Goal: Task Accomplishment & Management: Manage account settings

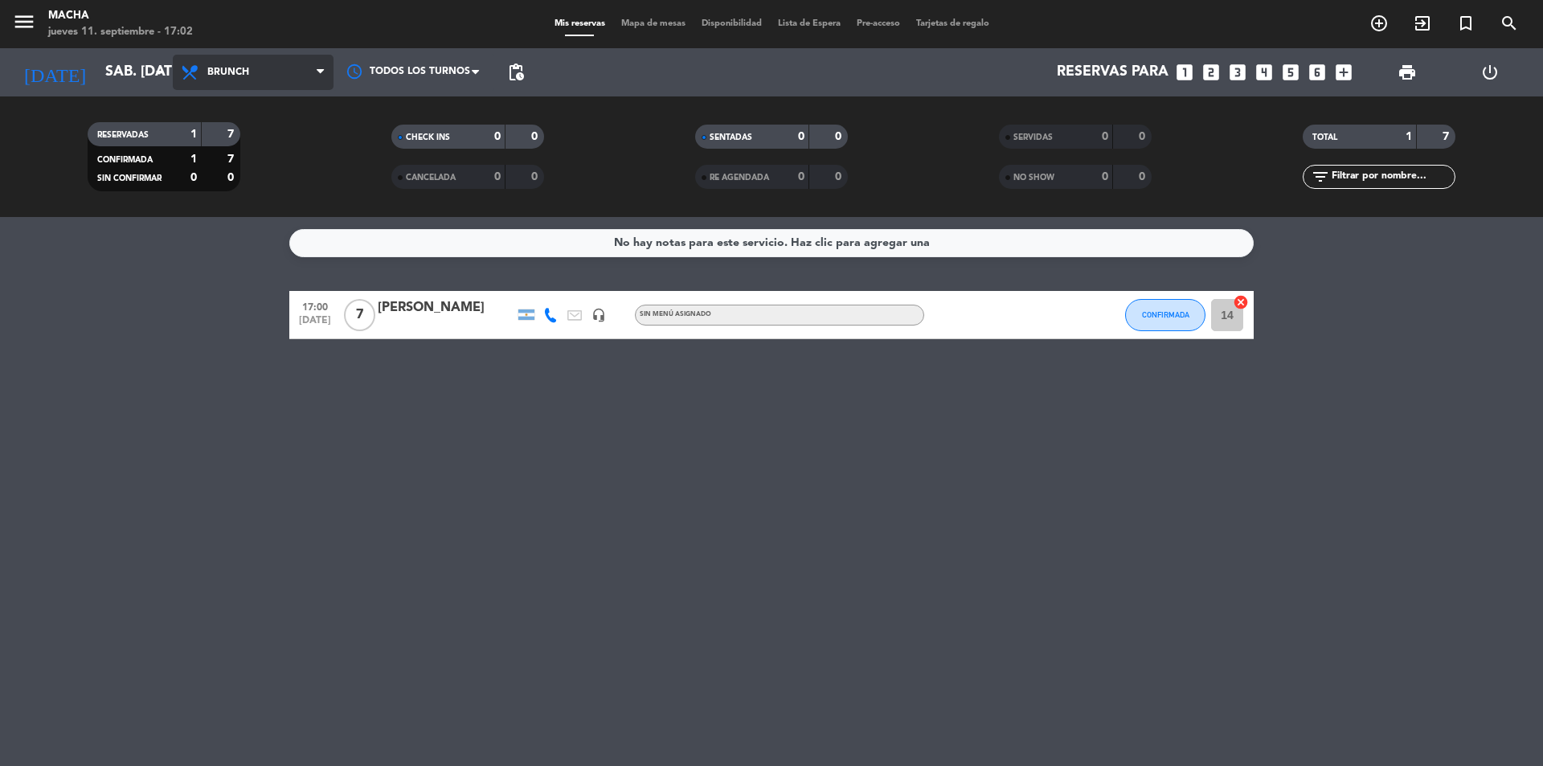
click at [317, 67] on icon at bounding box center [320, 72] width 7 height 13
click at [261, 207] on div "menu Macha jueves 11. septiembre - 17:02 Mis reservas Mapa de mesas Disponibili…" at bounding box center [771, 108] width 1543 height 217
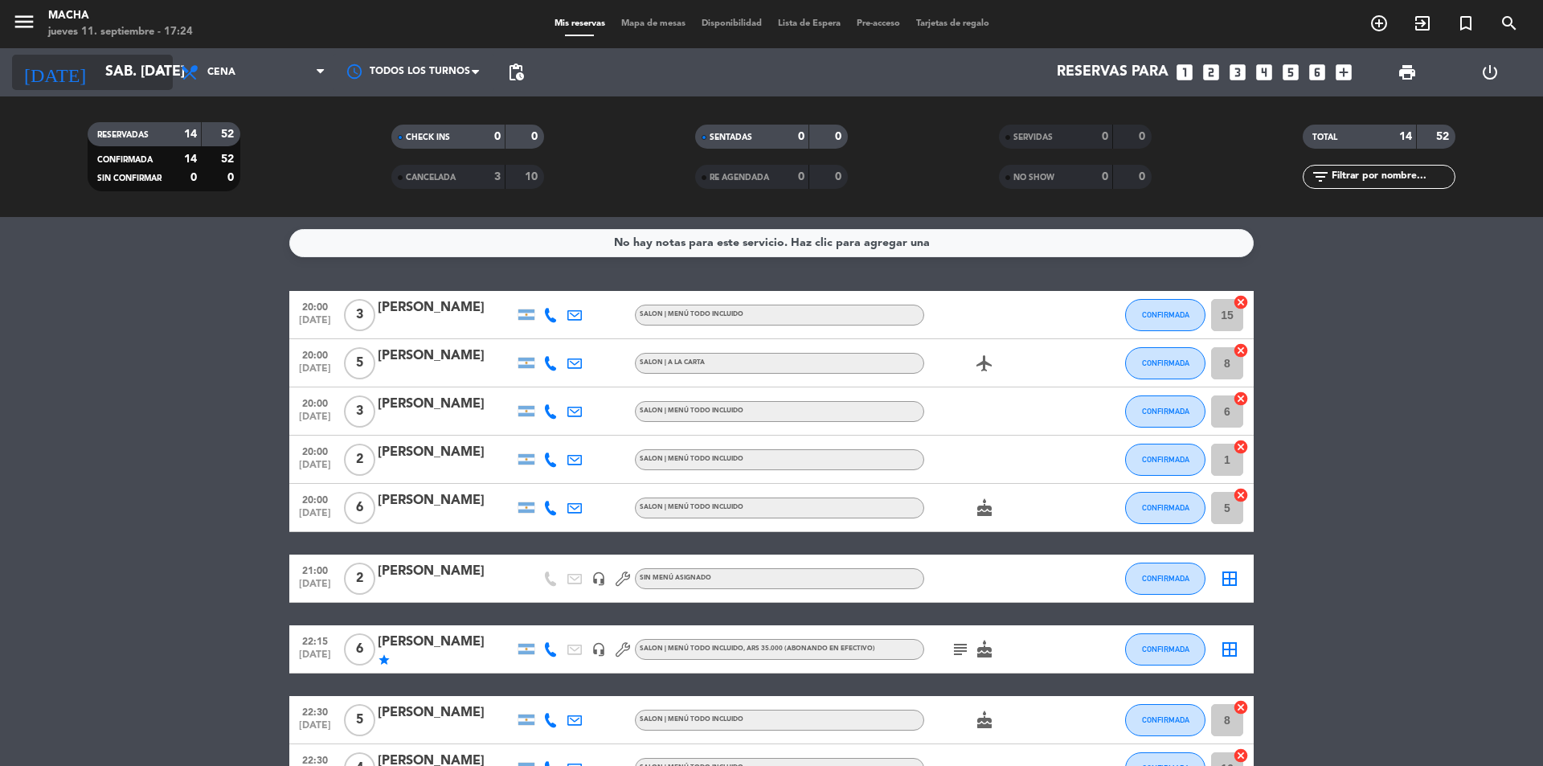
click at [99, 84] on input "sáb. [DATE]" at bounding box center [190, 72] width 186 height 32
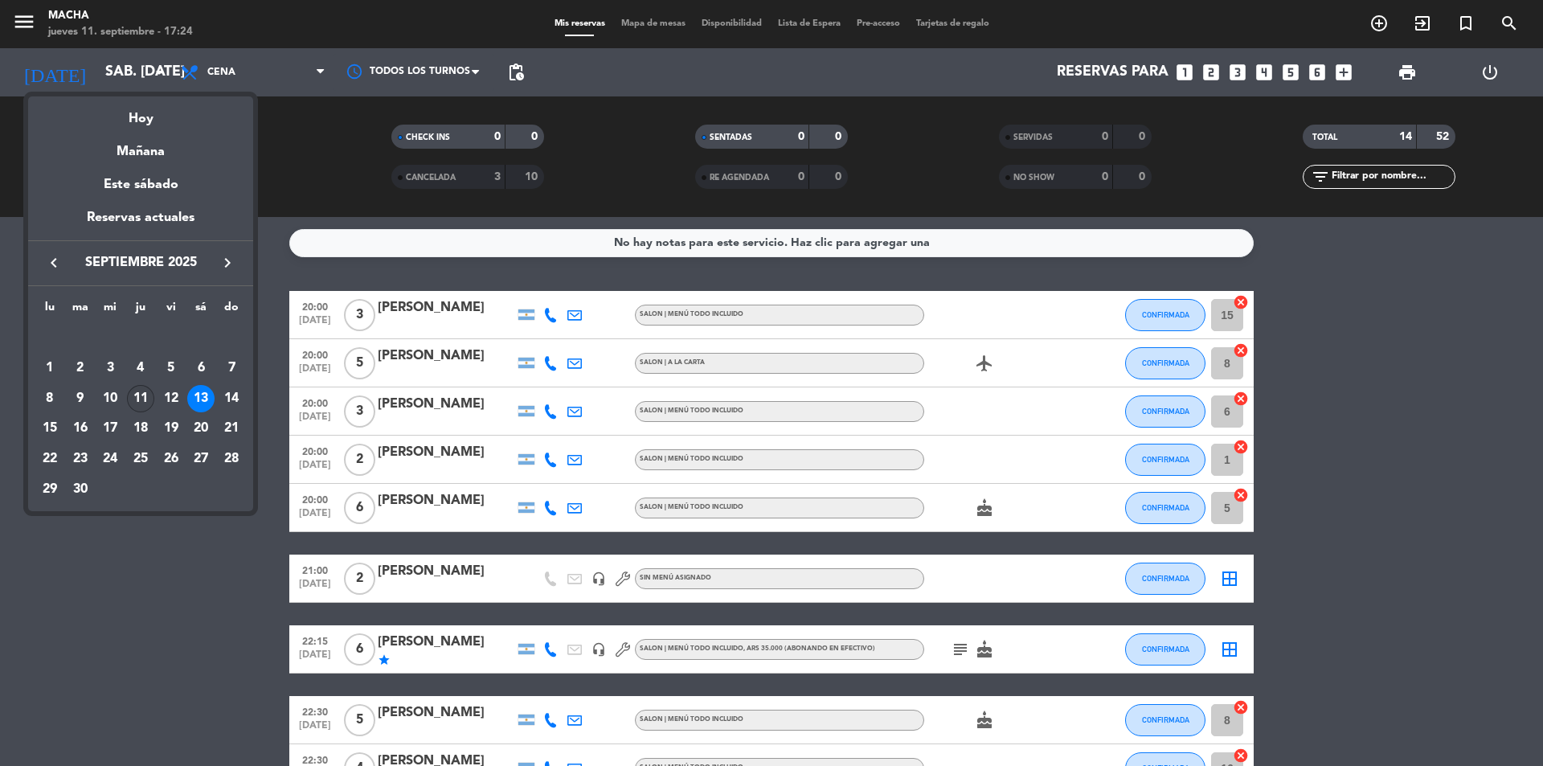
click at [139, 399] on div "11" at bounding box center [140, 398] width 27 height 27
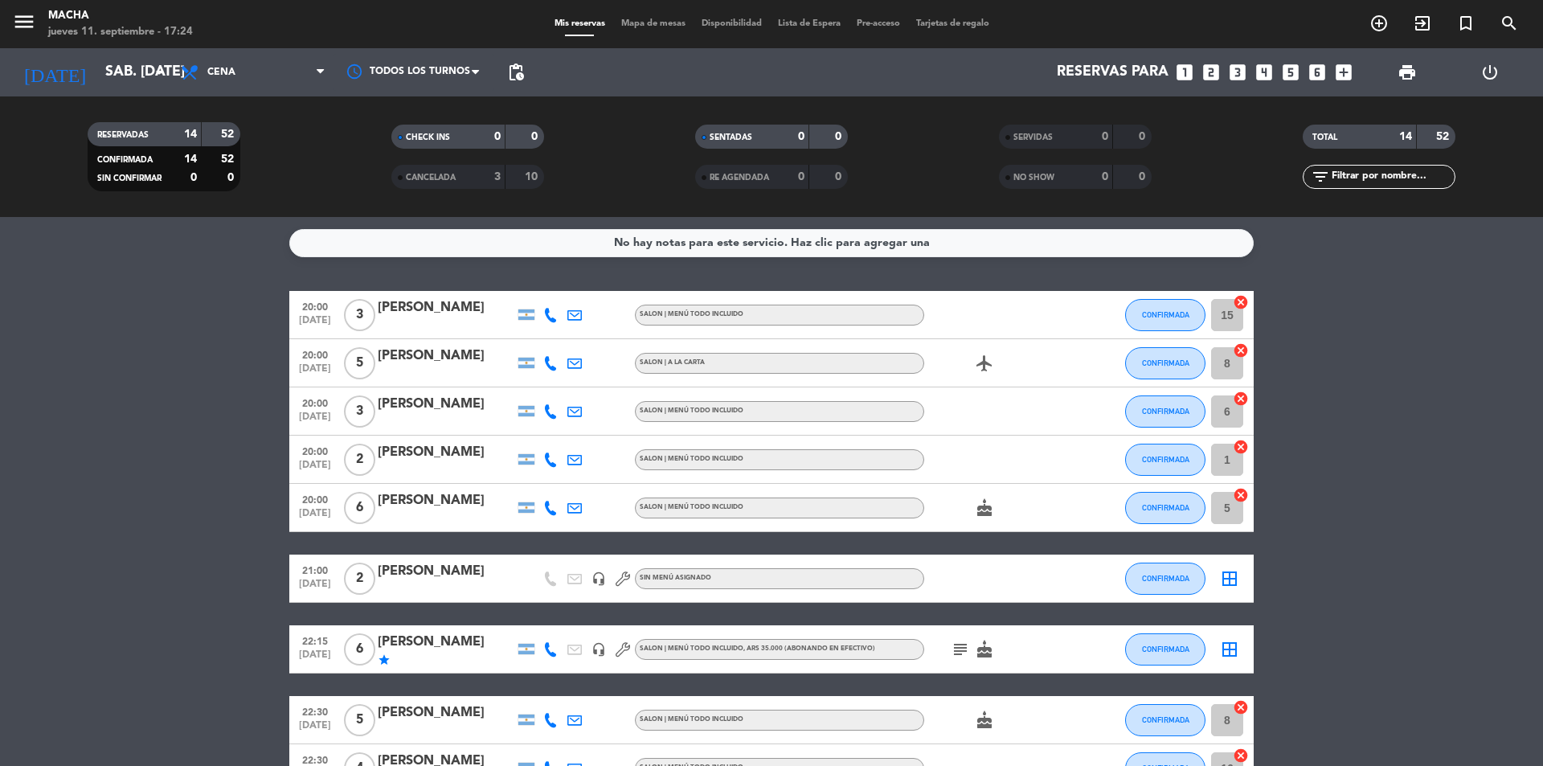
type input "[DEMOGRAPHIC_DATA] [DATE]"
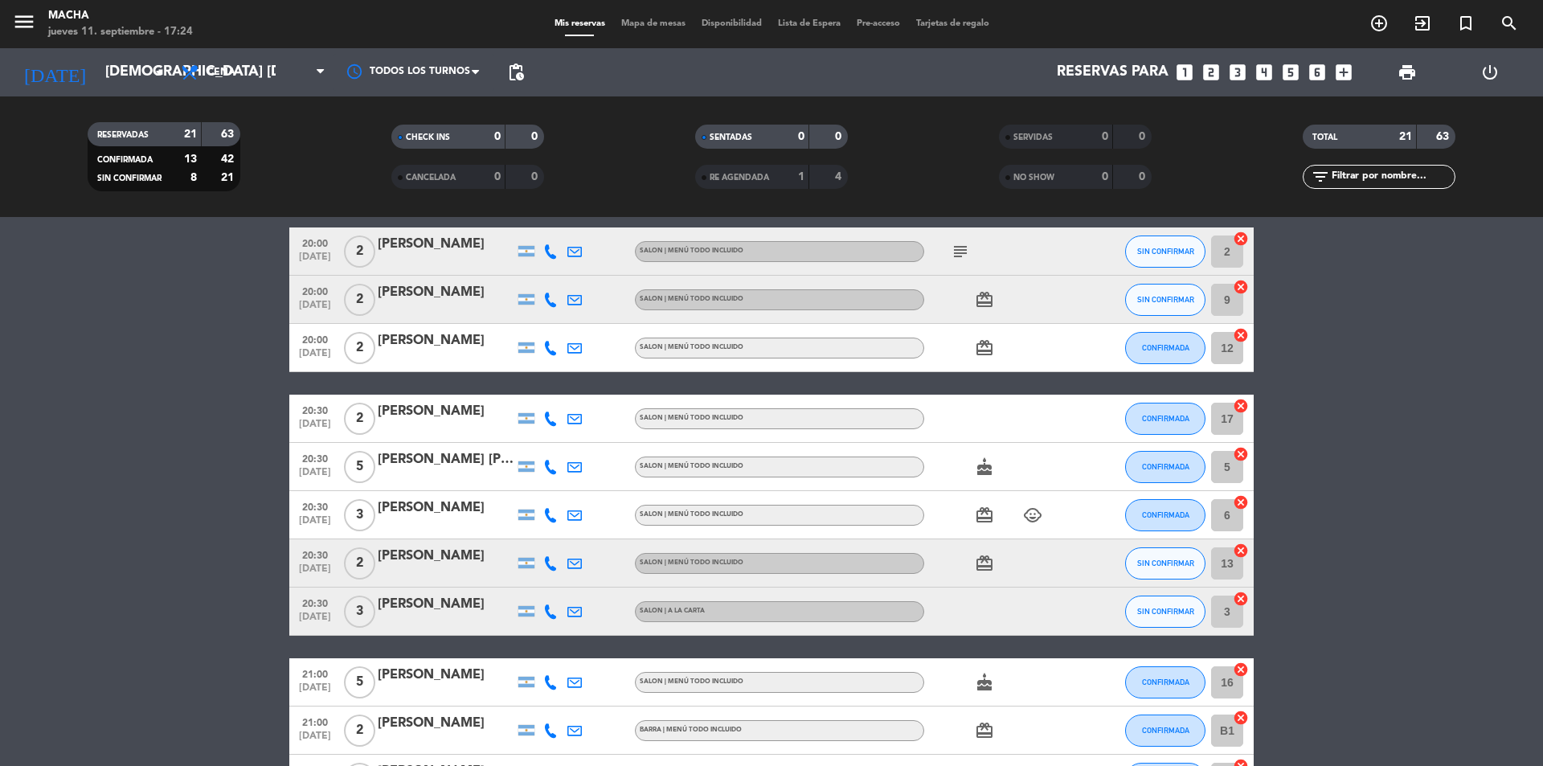
scroll to position [241, 0]
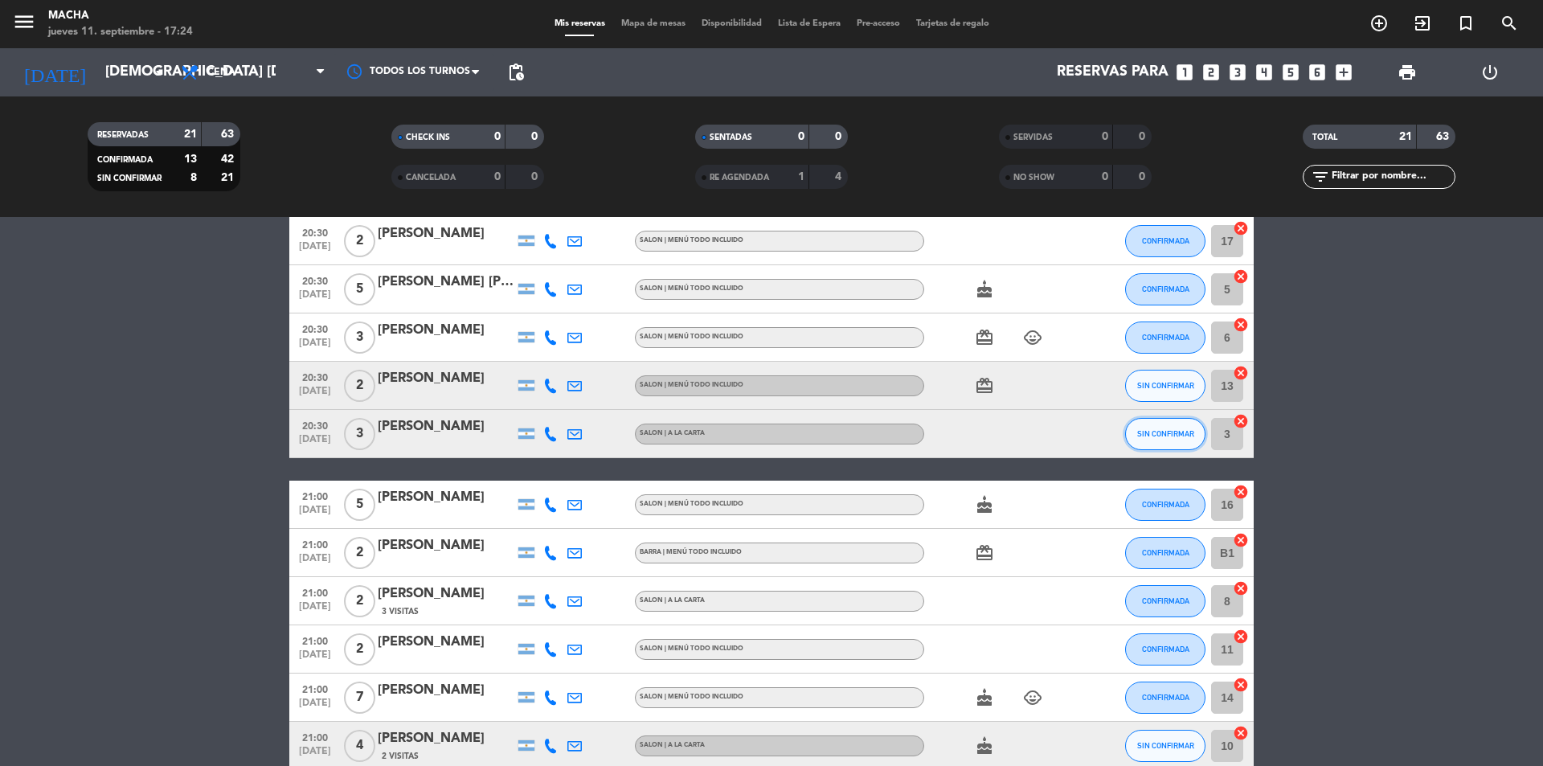
click at [1146, 436] on span "SIN CONFIRMAR" at bounding box center [1165, 433] width 57 height 9
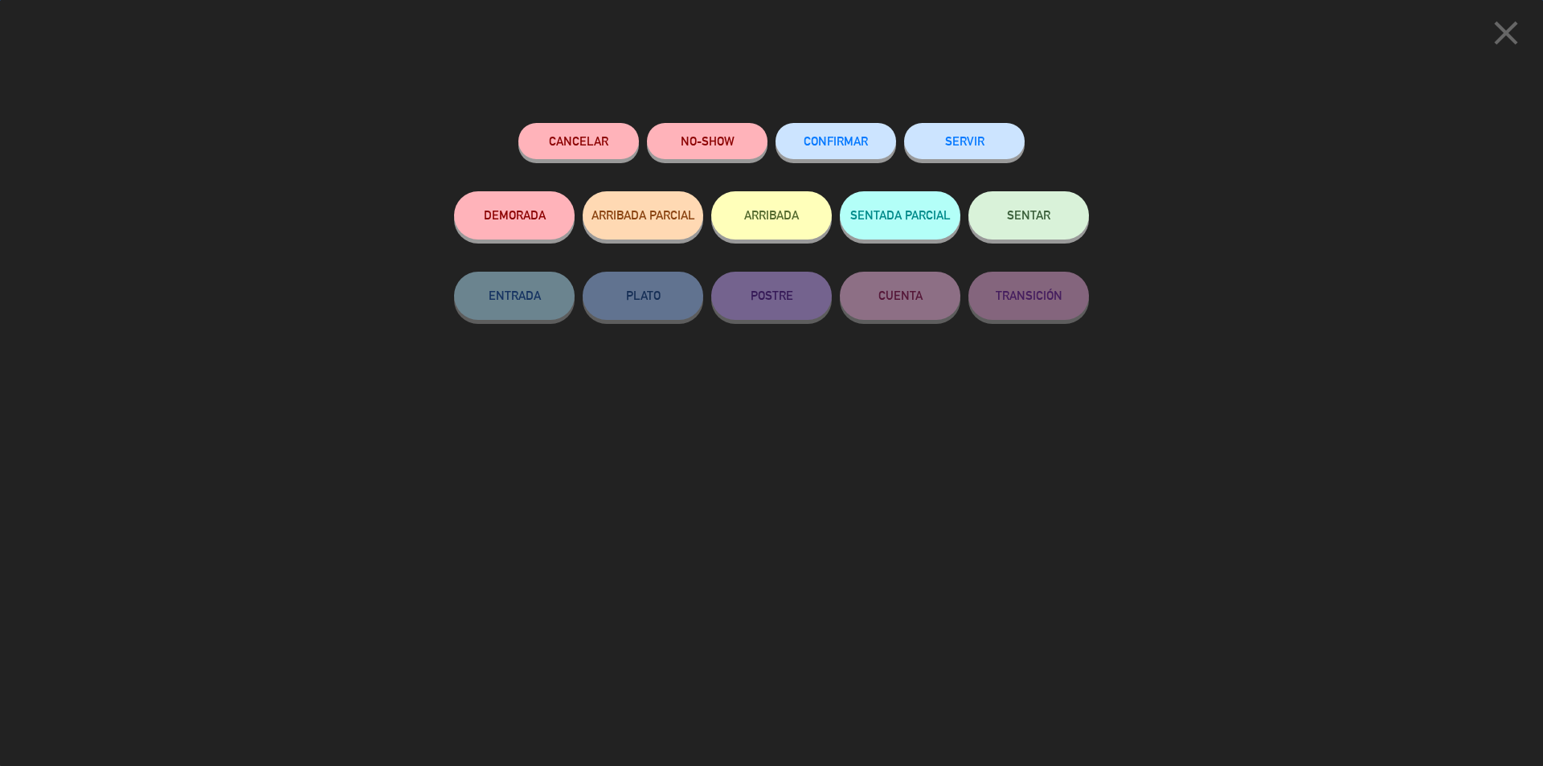
click at [857, 146] on span "CONFIRMAR" at bounding box center [836, 141] width 64 height 14
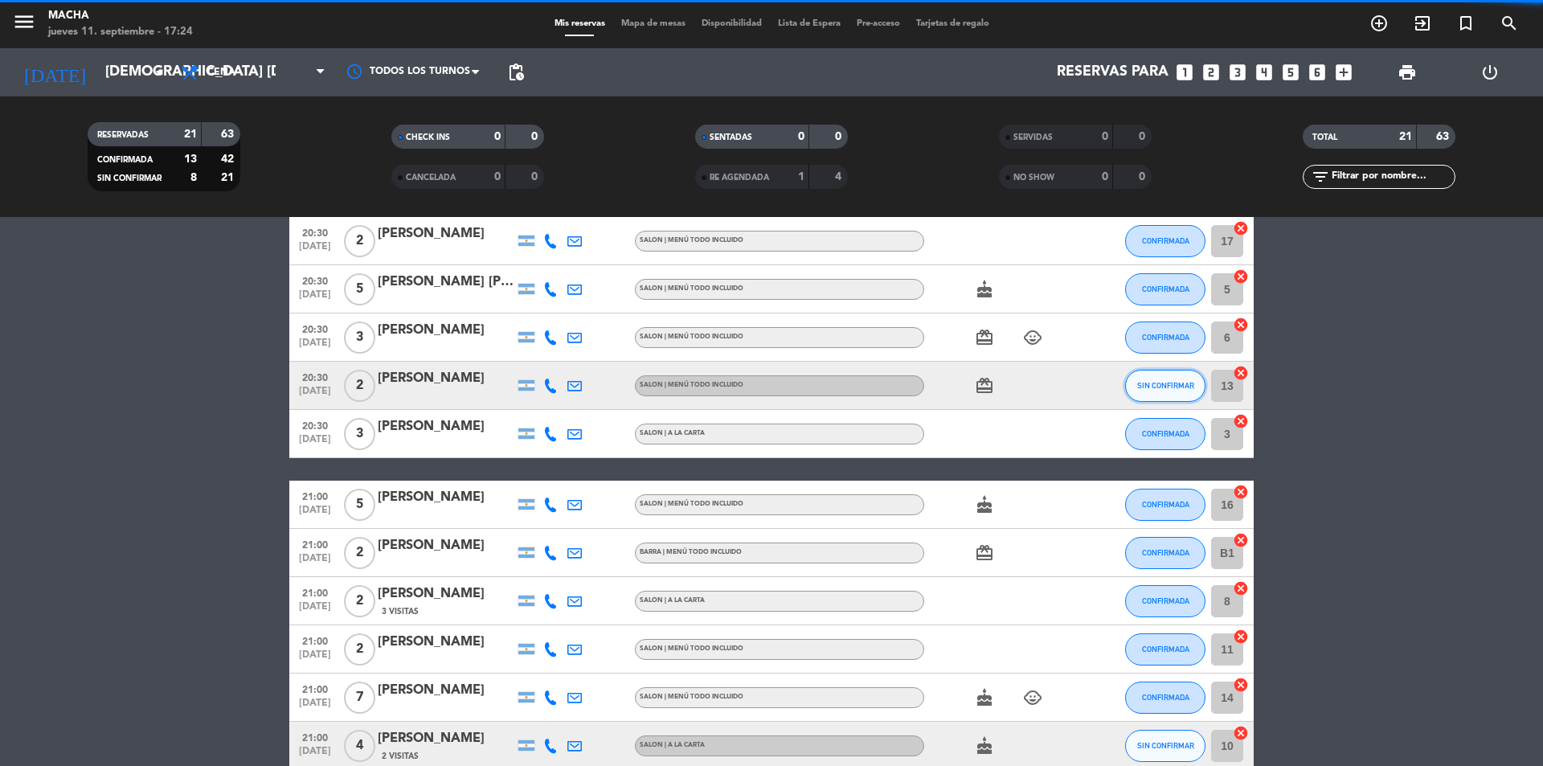
click at [1153, 381] on span "SIN CONFIRMAR" at bounding box center [1165, 385] width 57 height 9
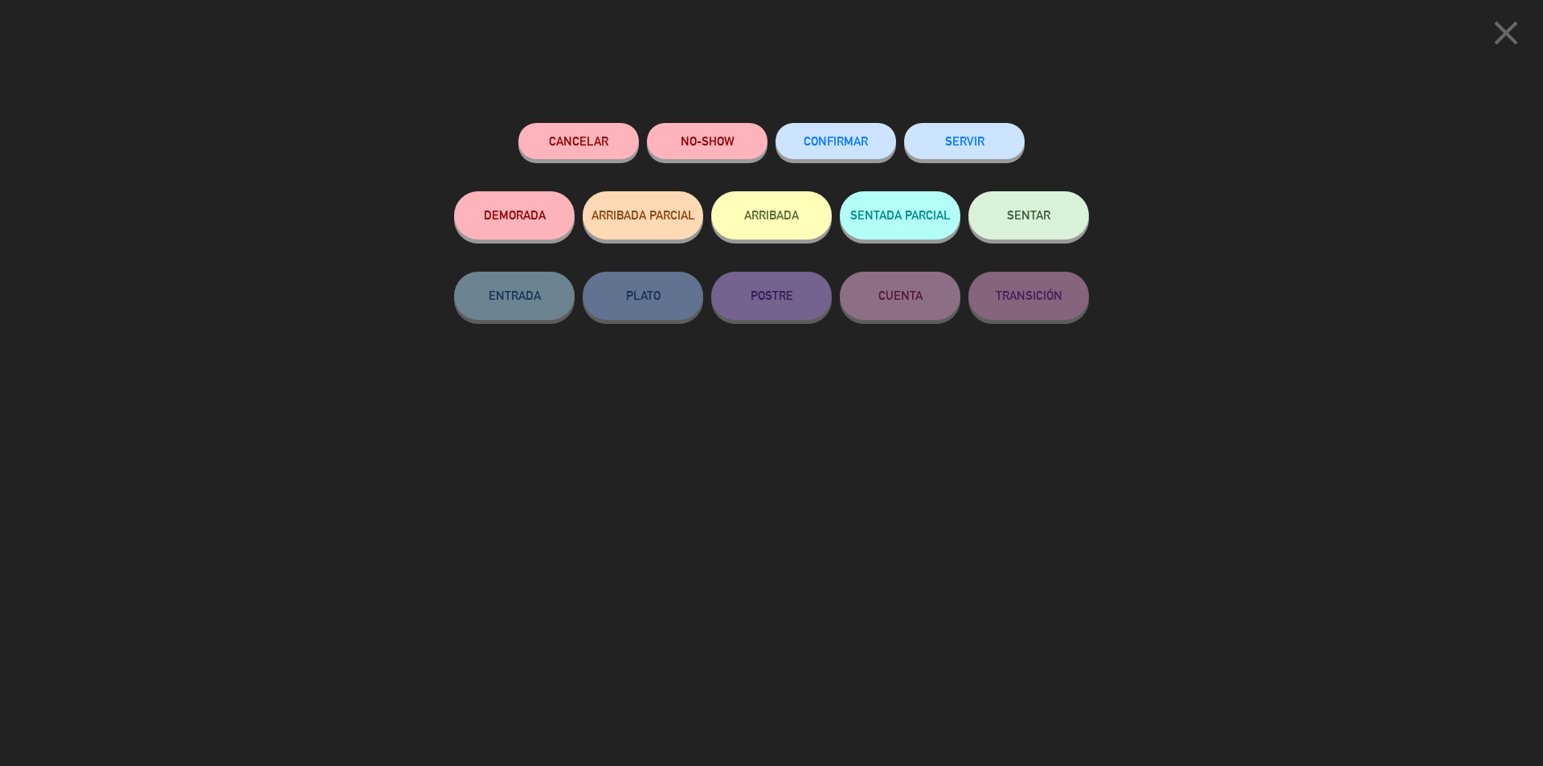
scroll to position [708, 0]
click at [829, 156] on button "CONFIRMAR" at bounding box center [835, 141] width 121 height 36
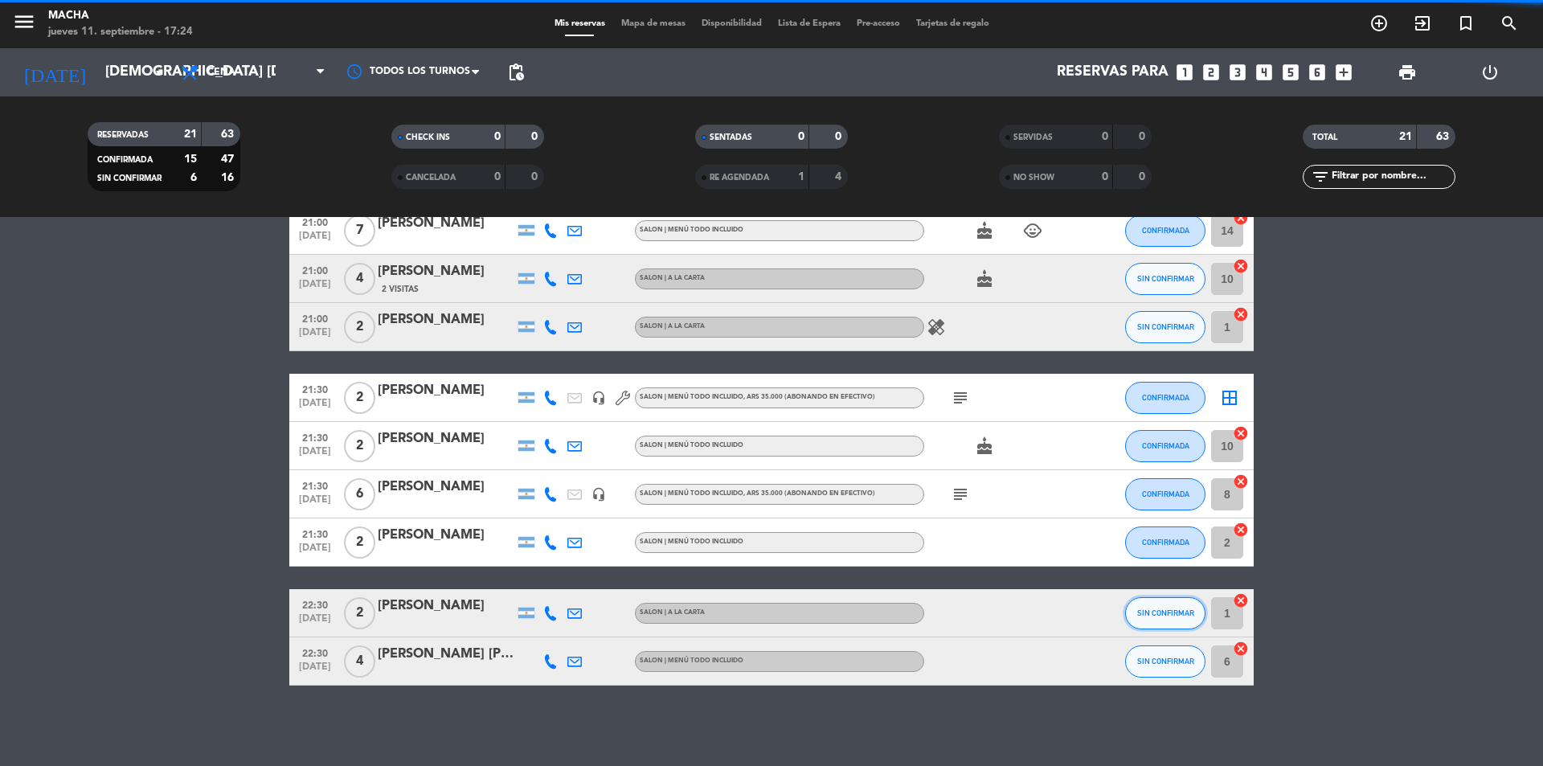
click at [1156, 616] on span "SIN CONFIRMAR" at bounding box center [1165, 612] width 57 height 9
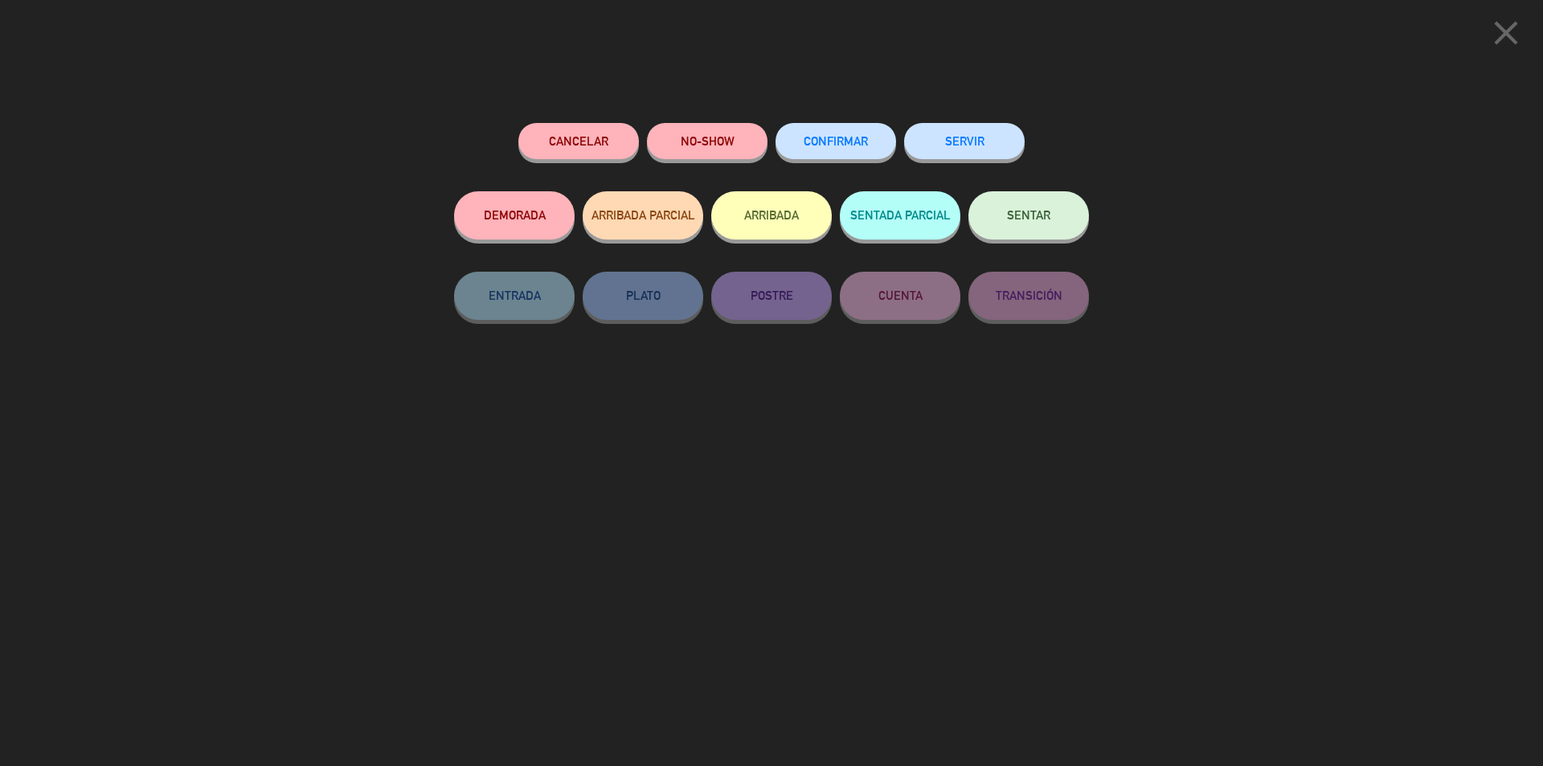
click at [838, 132] on button "CONFIRMAR" at bounding box center [835, 141] width 121 height 36
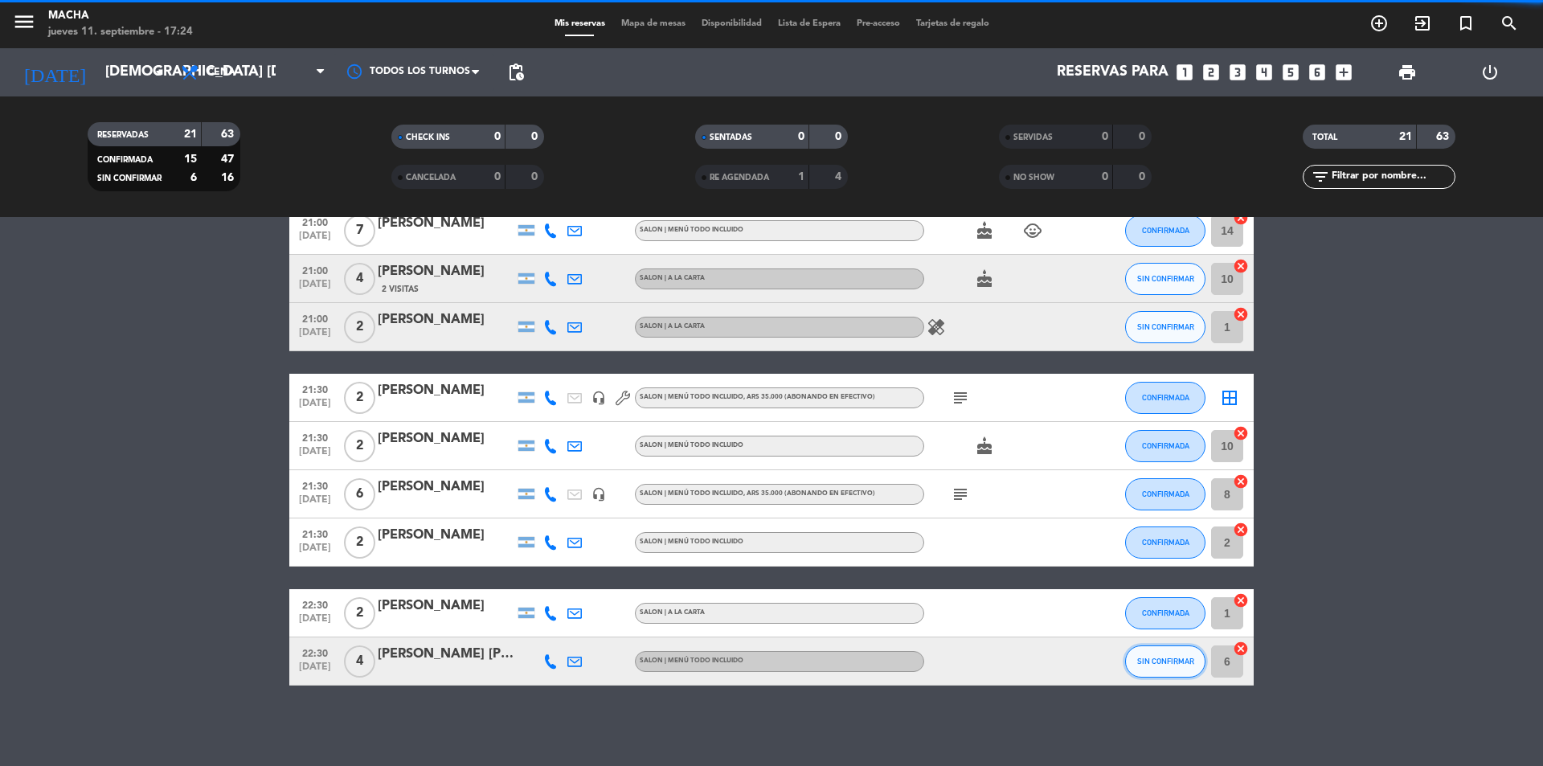
click at [1177, 668] on button "SIN CONFIRMAR" at bounding box center [1165, 661] width 80 height 32
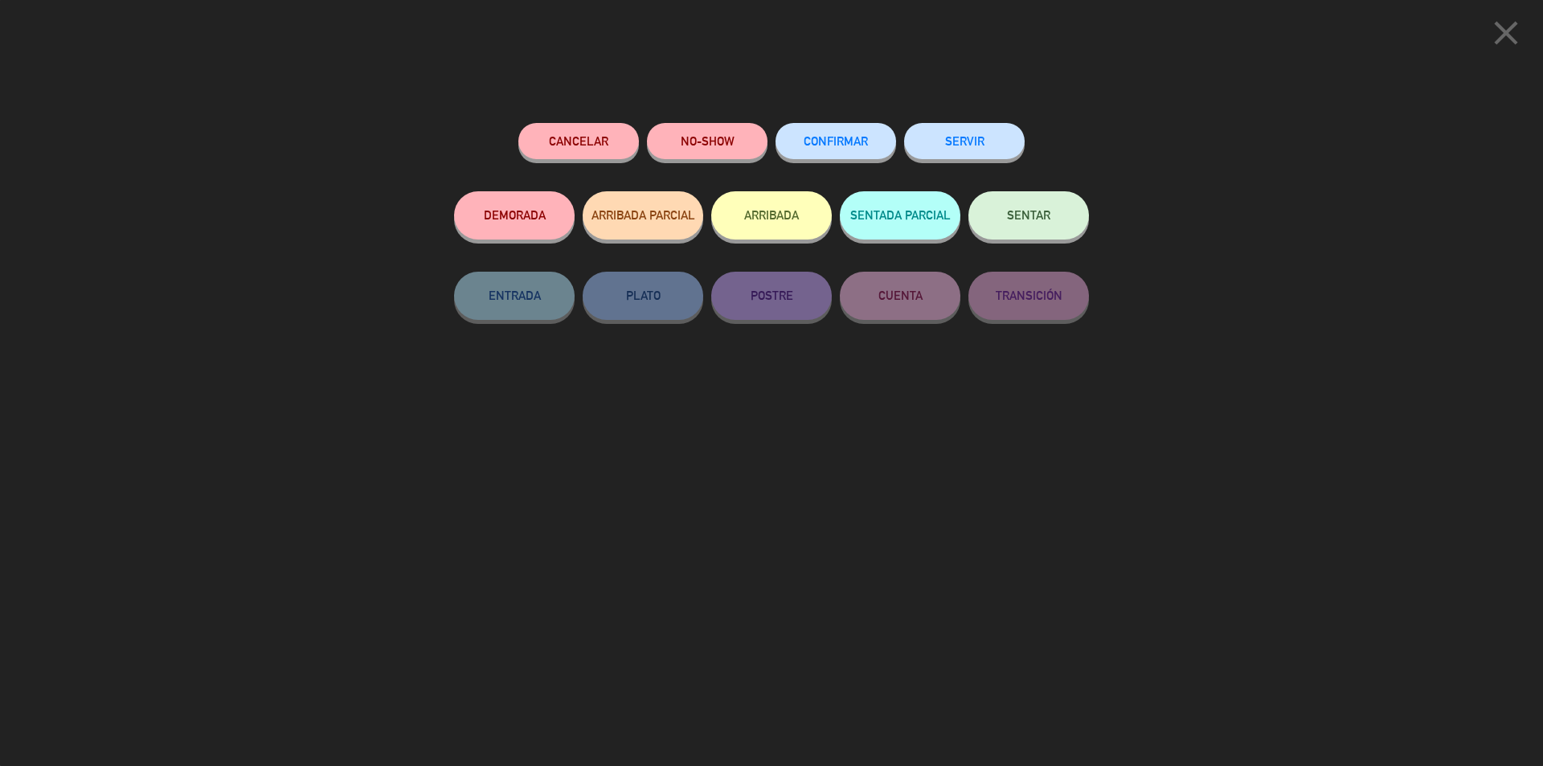
drag, startPoint x: 838, startPoint y: 137, endPoint x: 914, endPoint y: 230, distance: 119.9
click at [837, 137] on span "CONFIRMAR" at bounding box center [836, 141] width 64 height 14
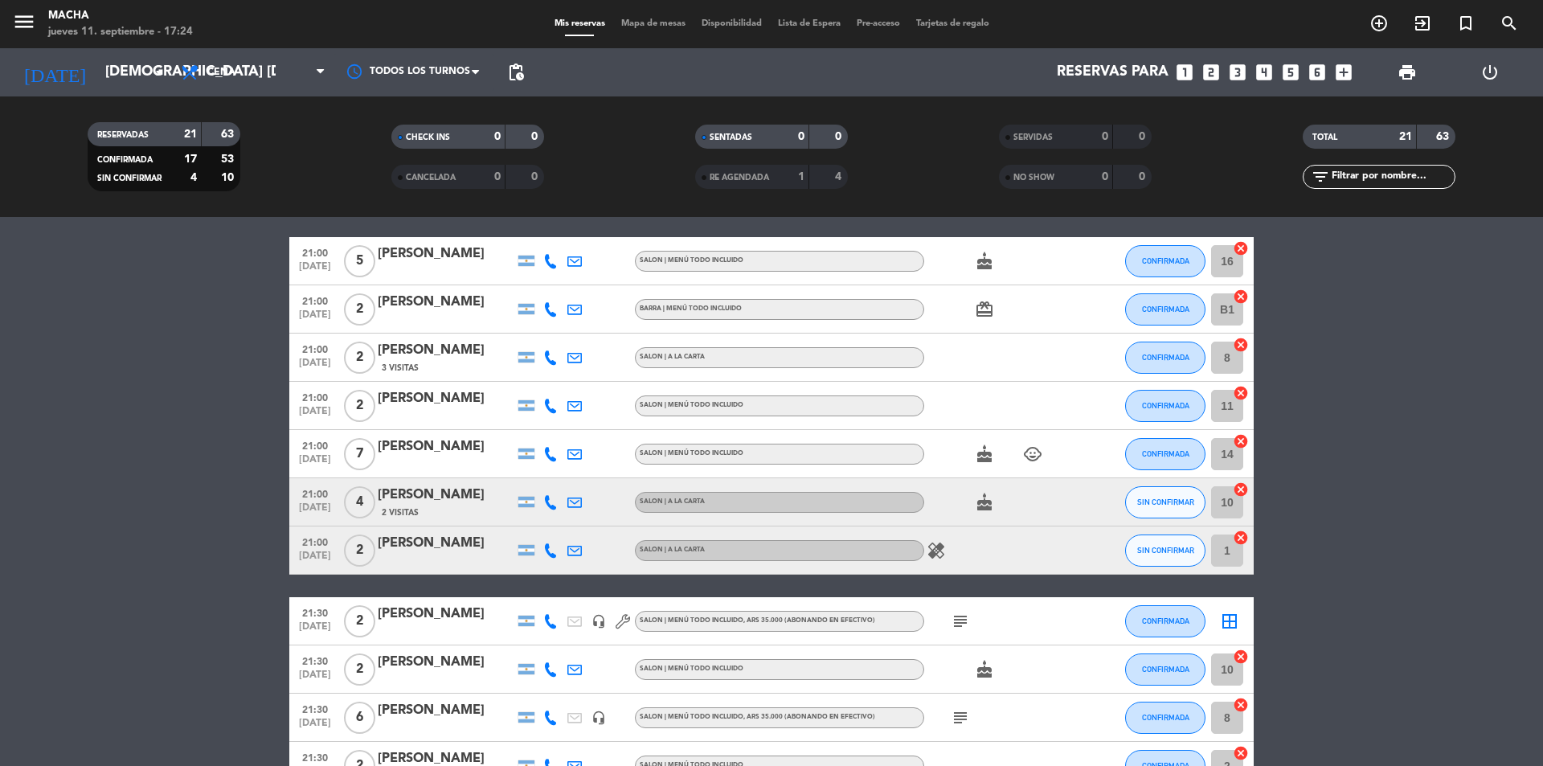
scroll to position [467, 0]
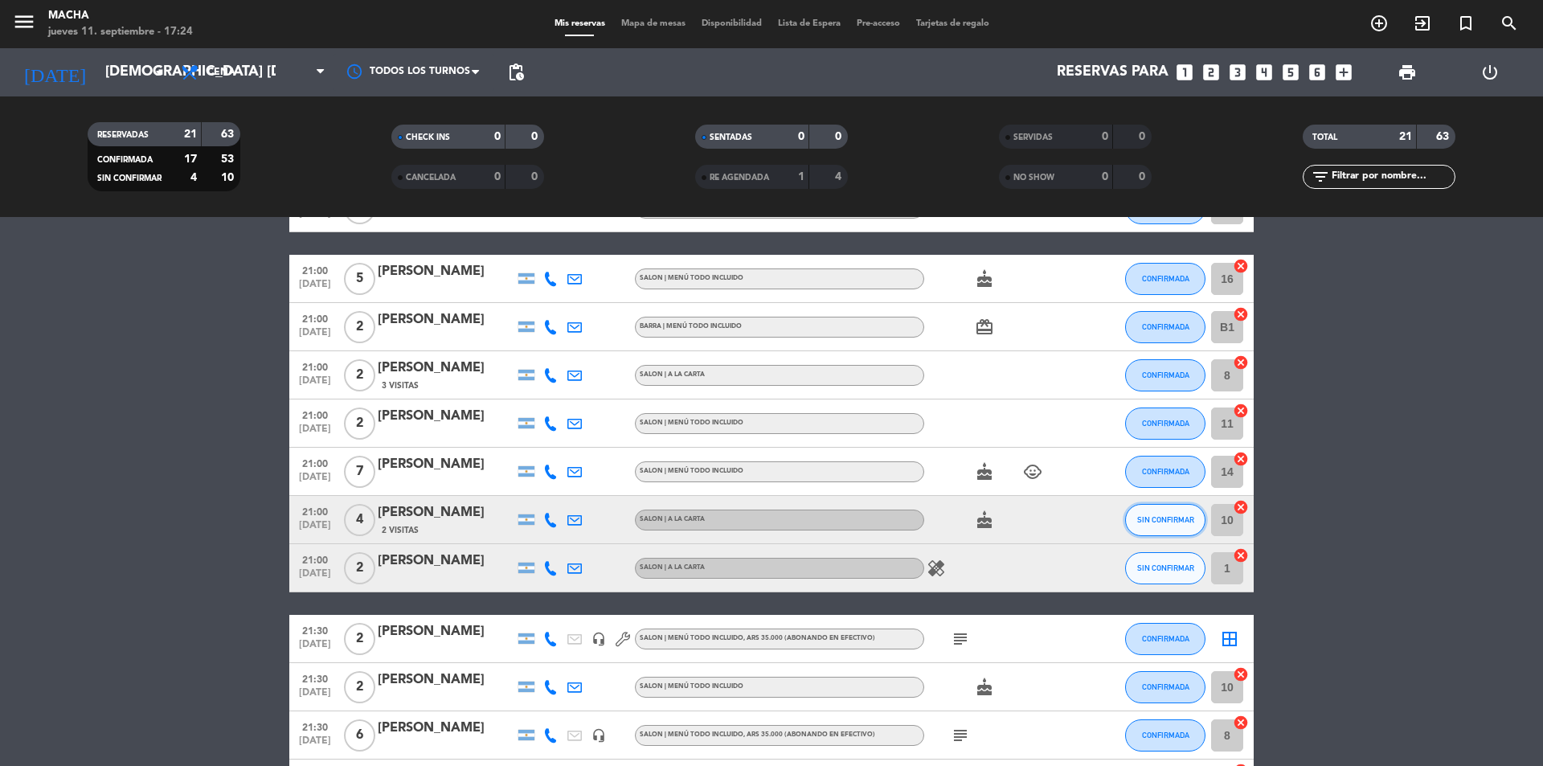
click at [1172, 521] on span "SIN CONFIRMAR" at bounding box center [1165, 519] width 57 height 9
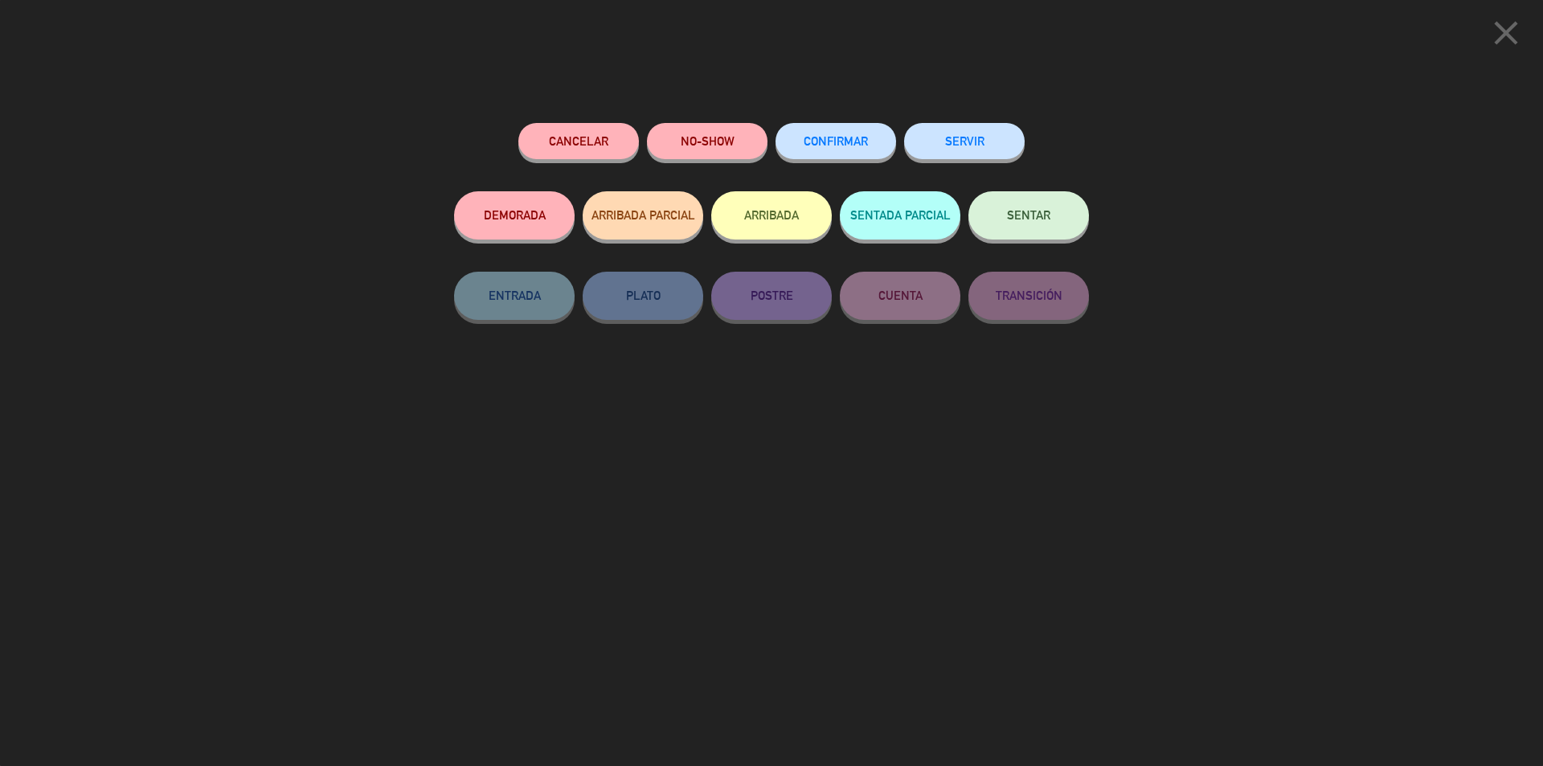
click at [825, 138] on span "CONFIRMAR" at bounding box center [836, 141] width 64 height 14
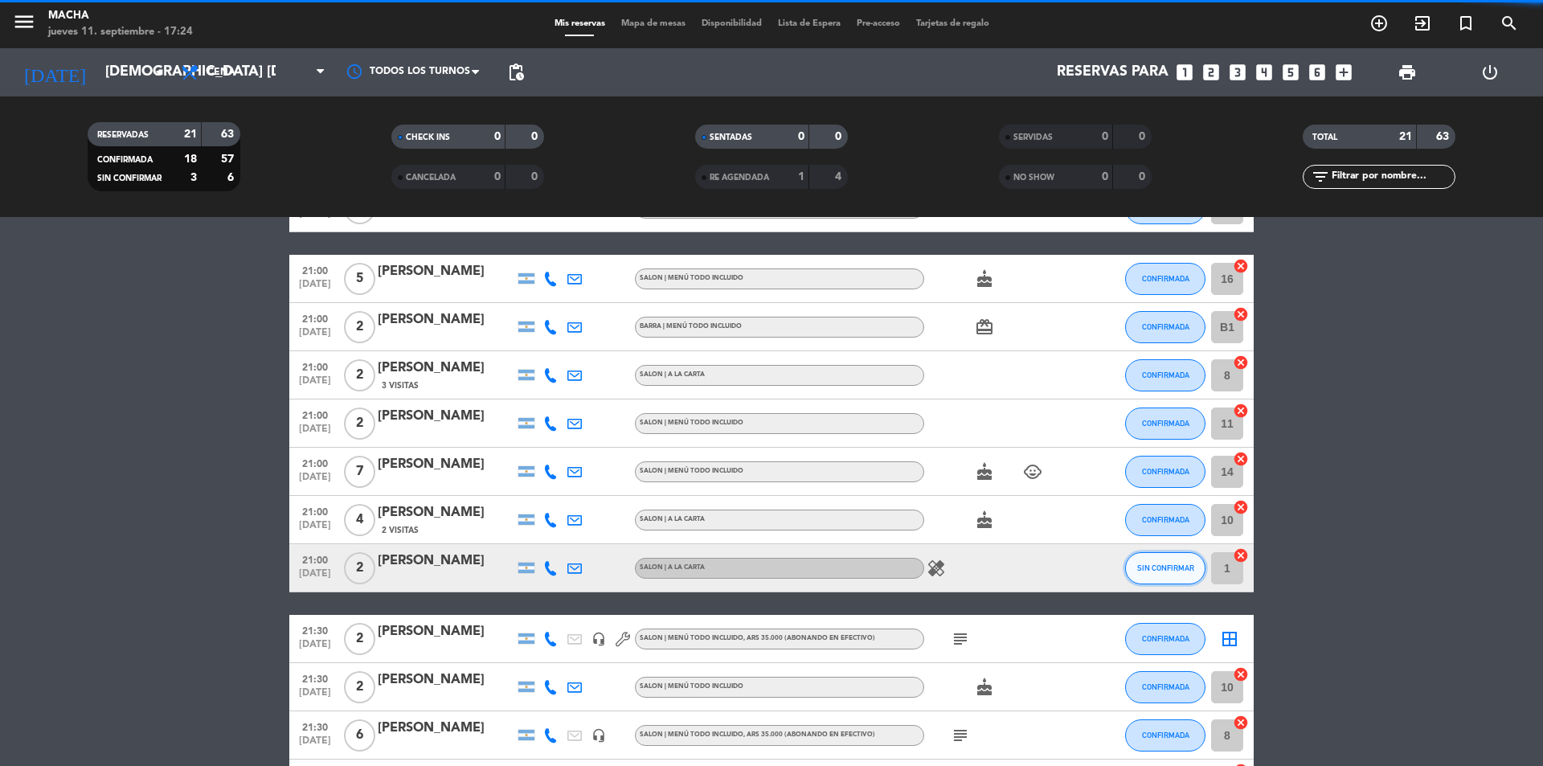
click at [1163, 570] on span "SIN CONFIRMAR" at bounding box center [1165, 567] width 57 height 9
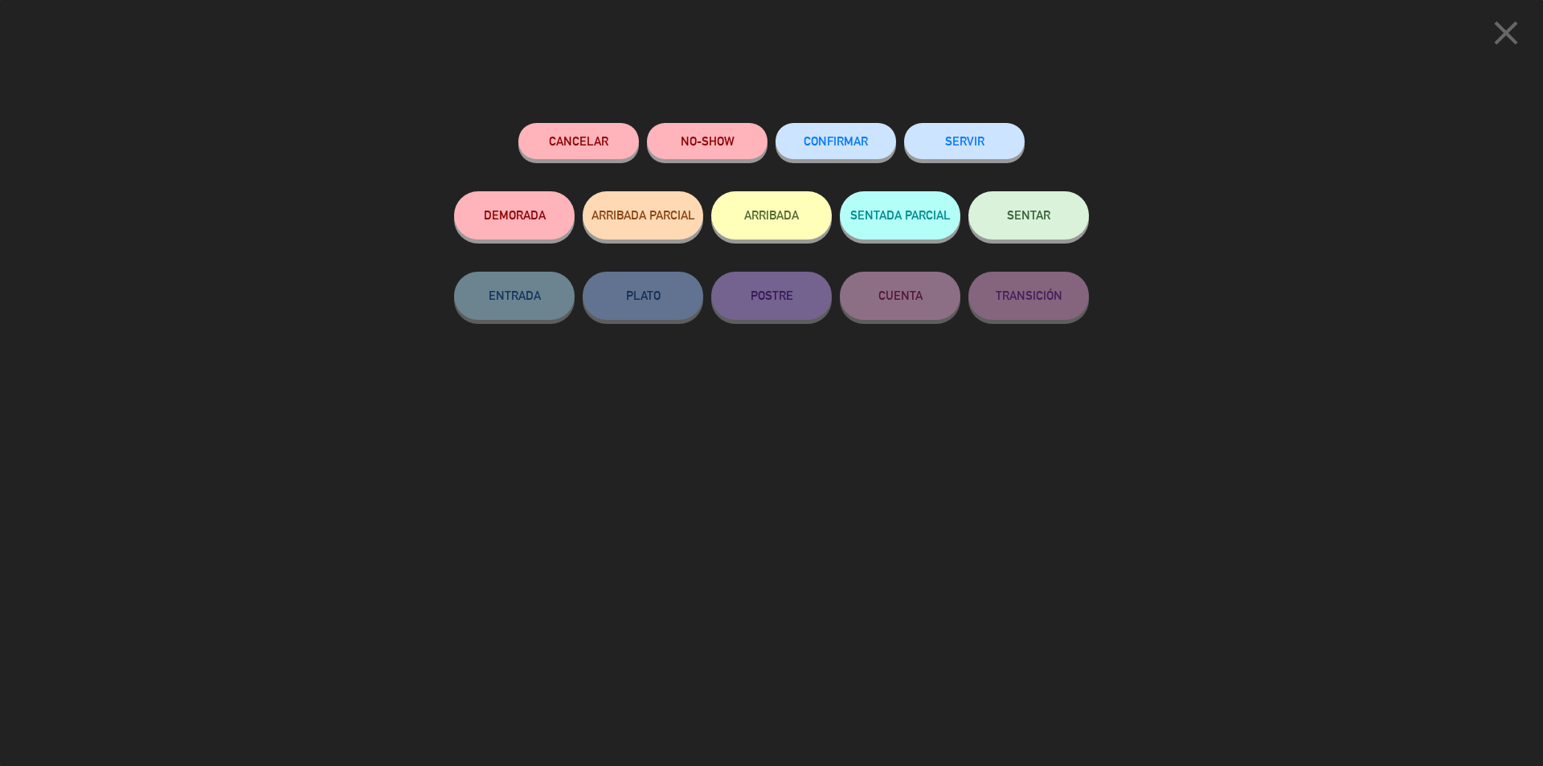
click at [869, 143] on button "CONFIRMAR" at bounding box center [835, 141] width 121 height 36
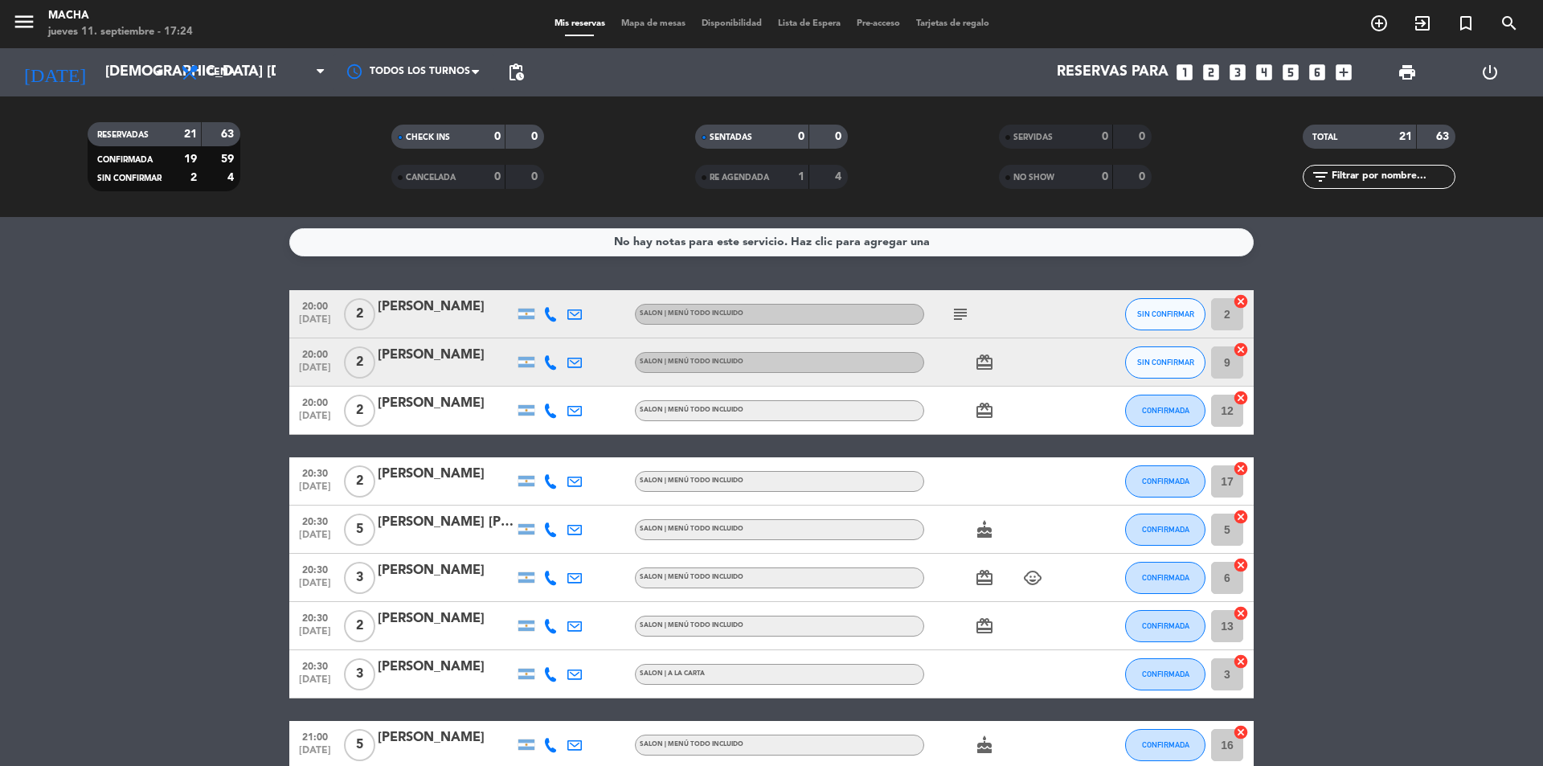
scroll to position [0, 0]
click at [1143, 299] on button "SIN CONFIRMAR" at bounding box center [1165, 315] width 80 height 32
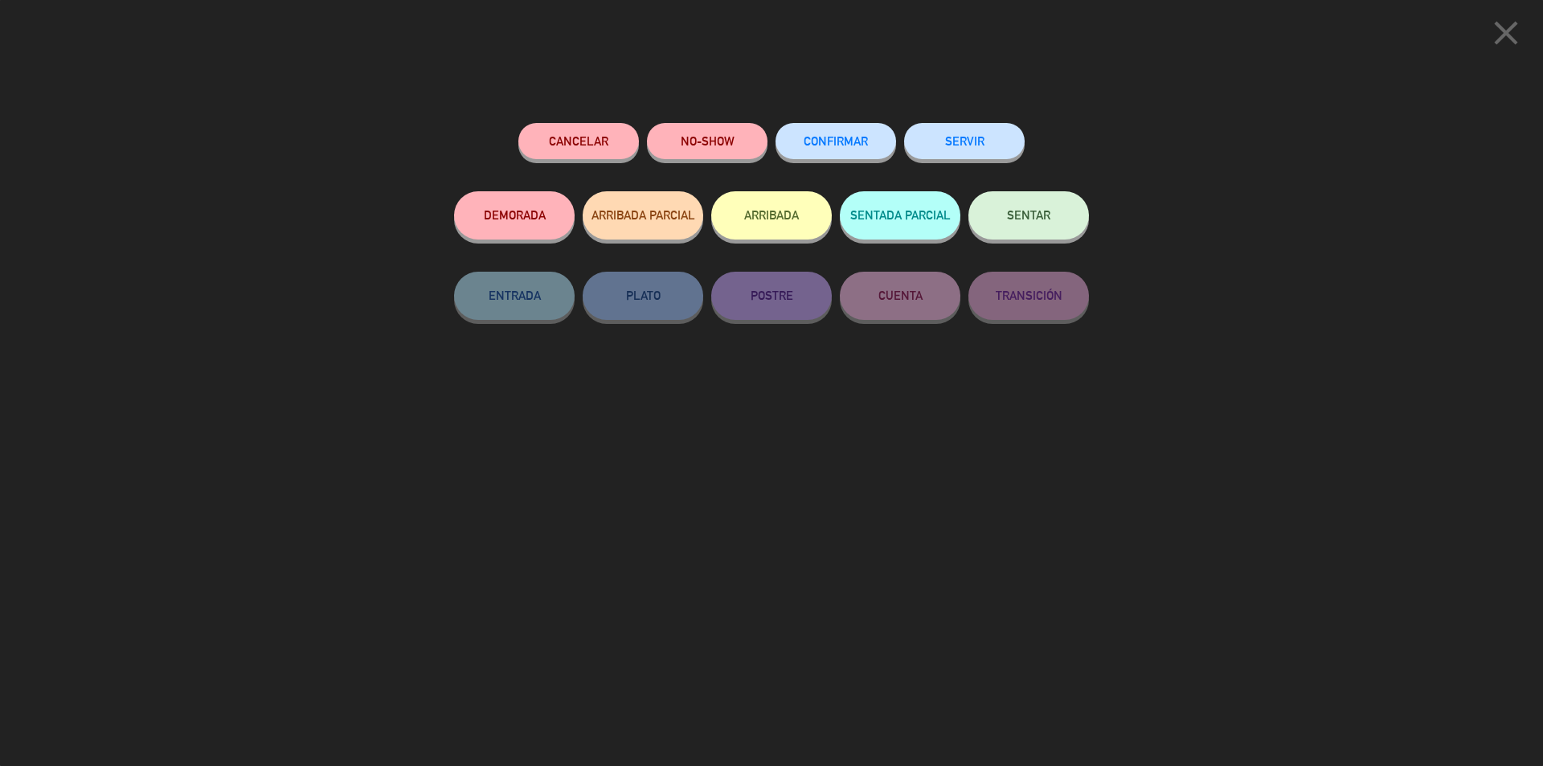
click at [840, 159] on div "CONFIRMAR" at bounding box center [835, 157] width 121 height 68
click at [828, 138] on span "CONFIRMAR" at bounding box center [836, 141] width 64 height 14
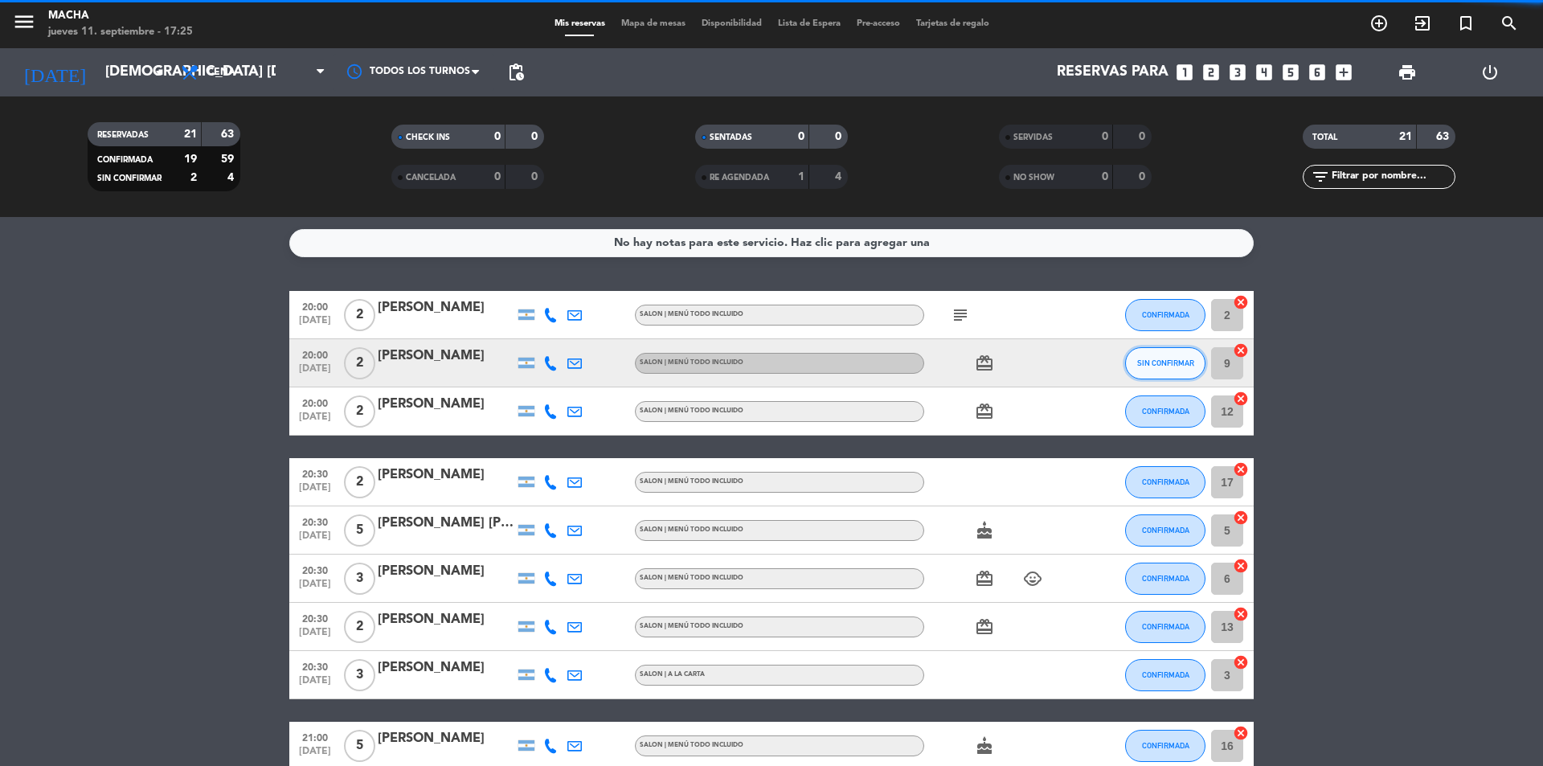
click at [1168, 366] on button "SIN CONFIRMAR" at bounding box center [1165, 363] width 80 height 32
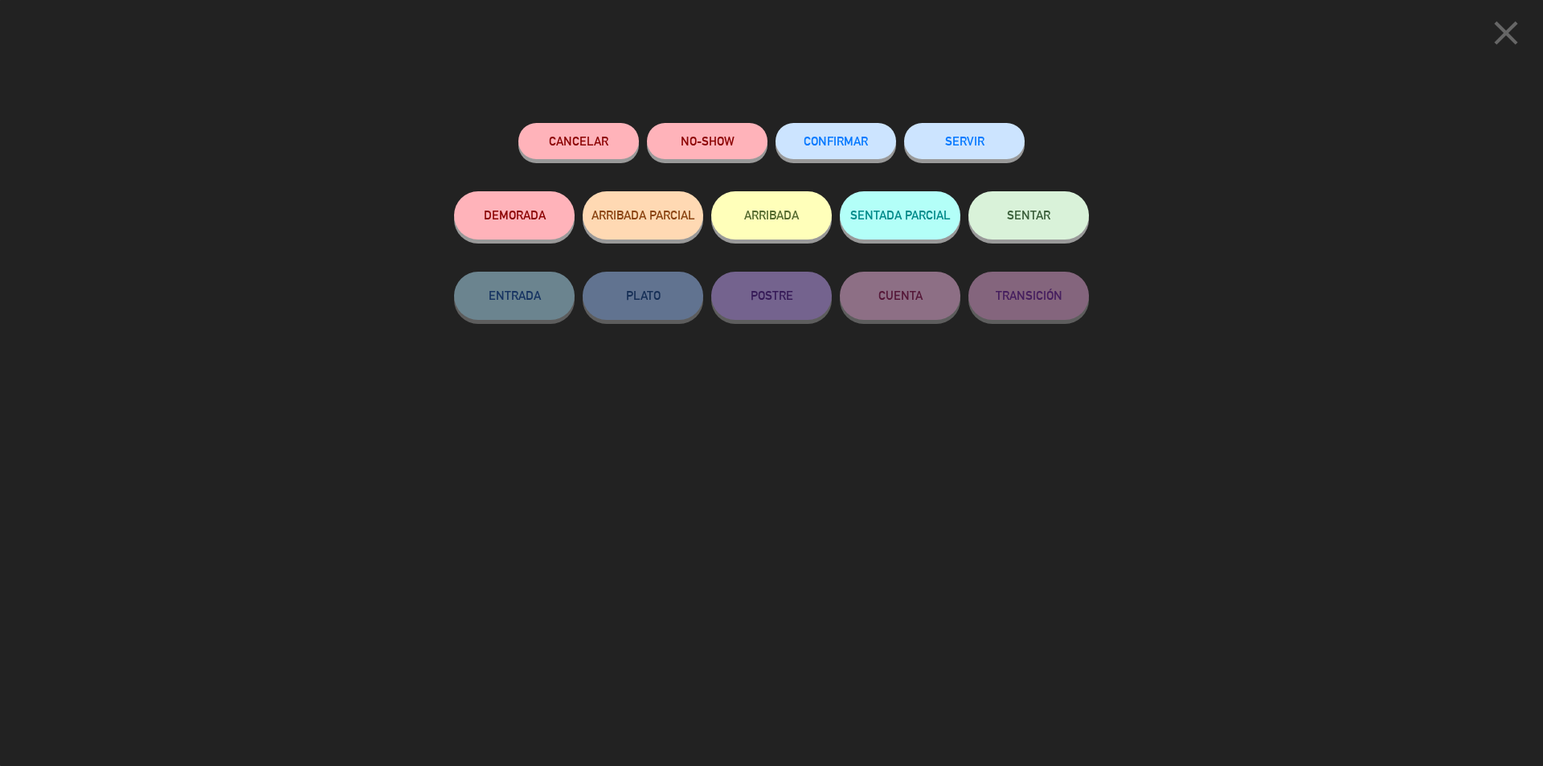
drag, startPoint x: 846, startPoint y: 145, endPoint x: 849, endPoint y: 136, distance: 9.4
click at [848, 147] on span "CONFIRMAR" at bounding box center [836, 141] width 64 height 14
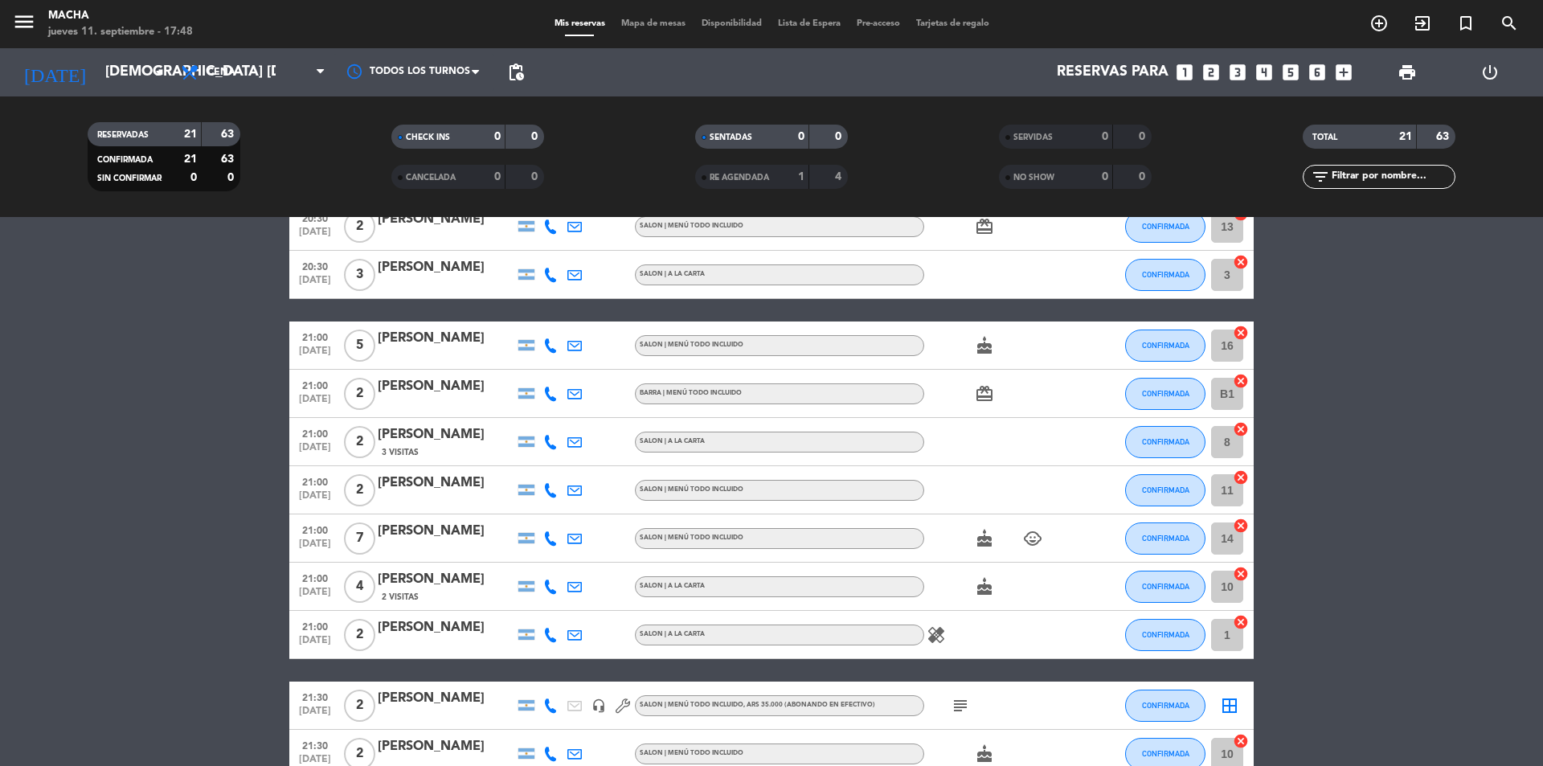
scroll to position [402, 0]
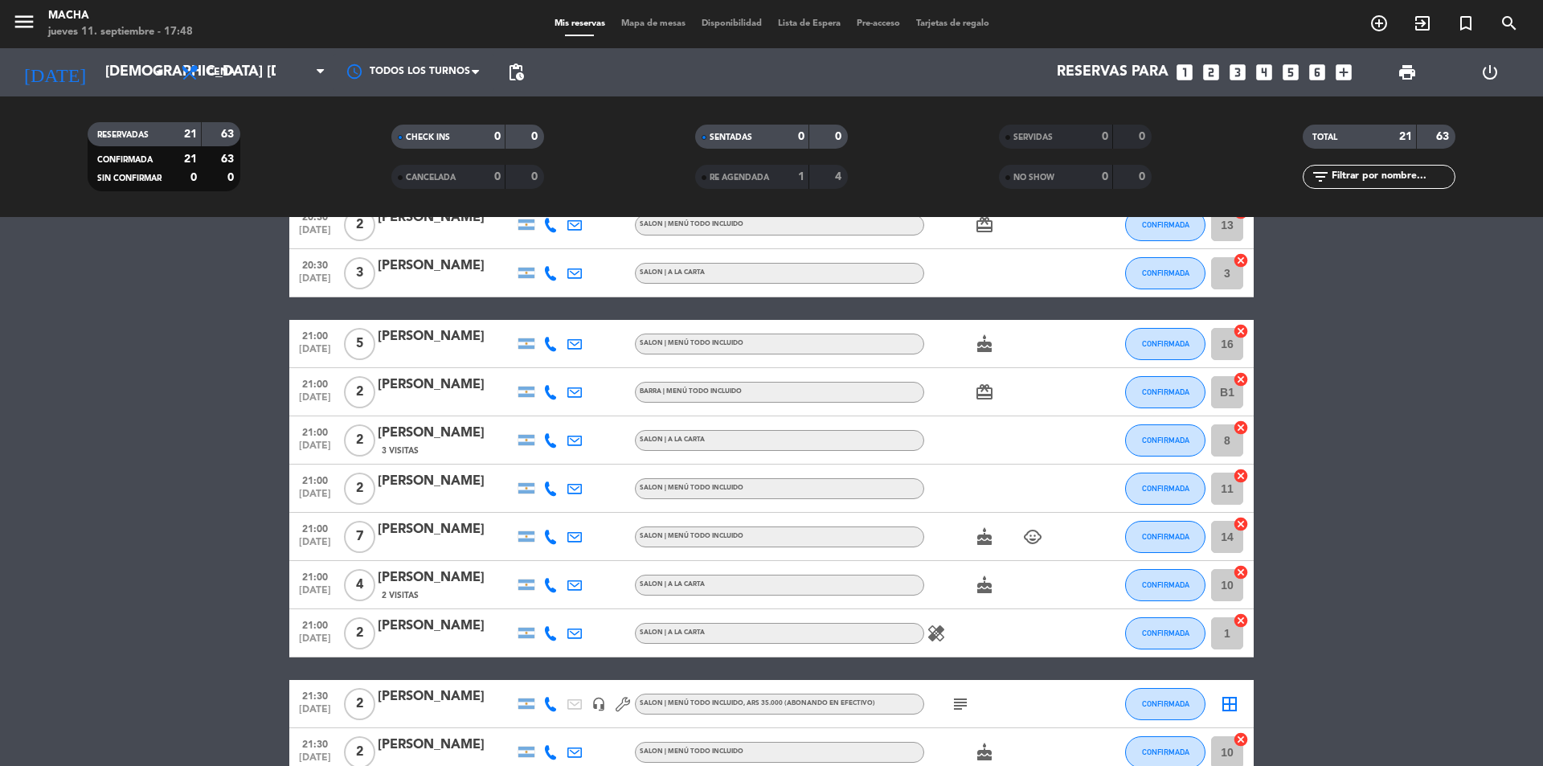
click at [445, 591] on div "2 Visitas" at bounding box center [446, 595] width 137 height 14
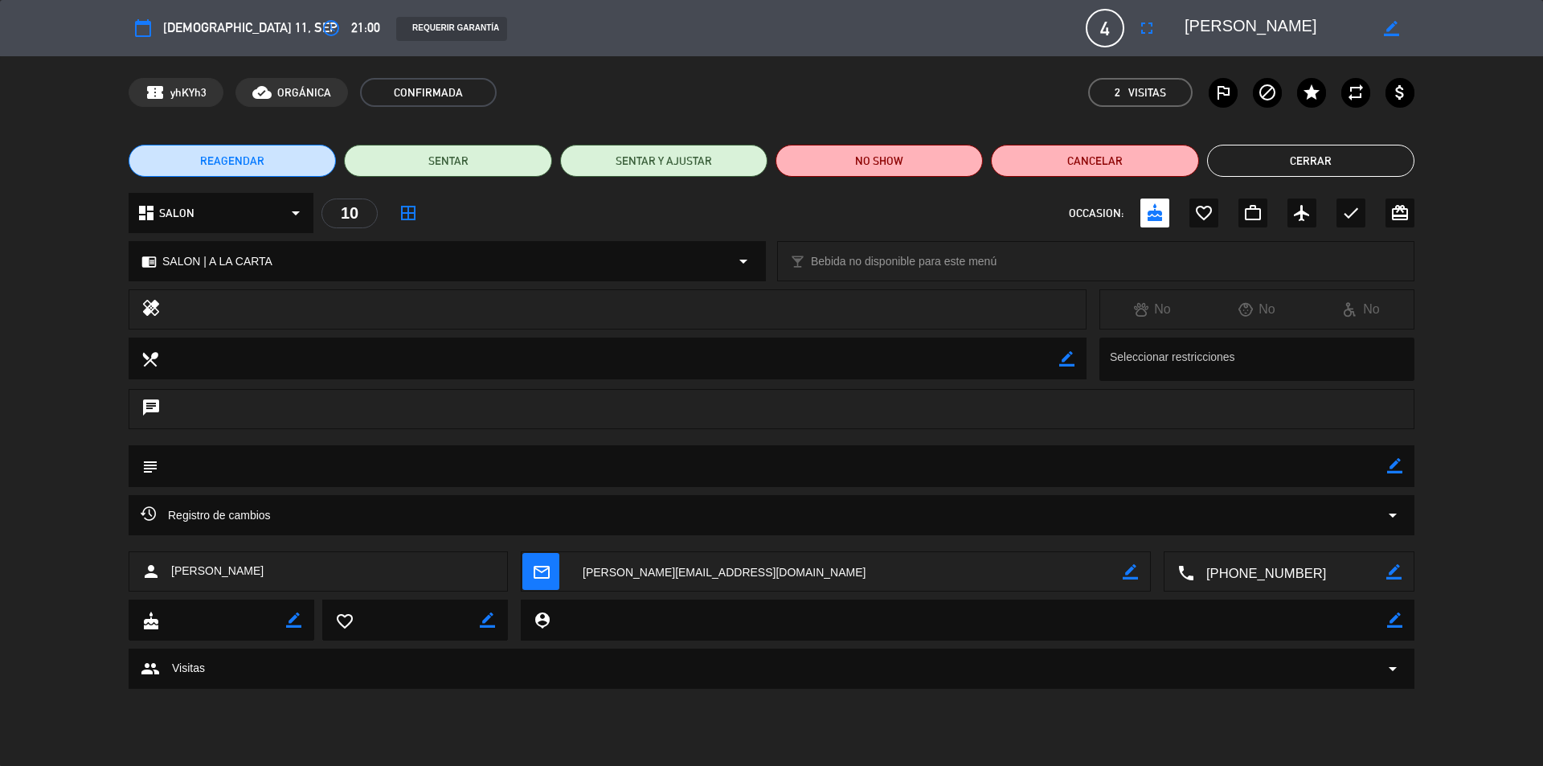
click at [1096, 28] on span "4" at bounding box center [1105, 28] width 39 height 39
click at [1143, 15] on button "fullscreen" at bounding box center [1146, 28] width 29 height 29
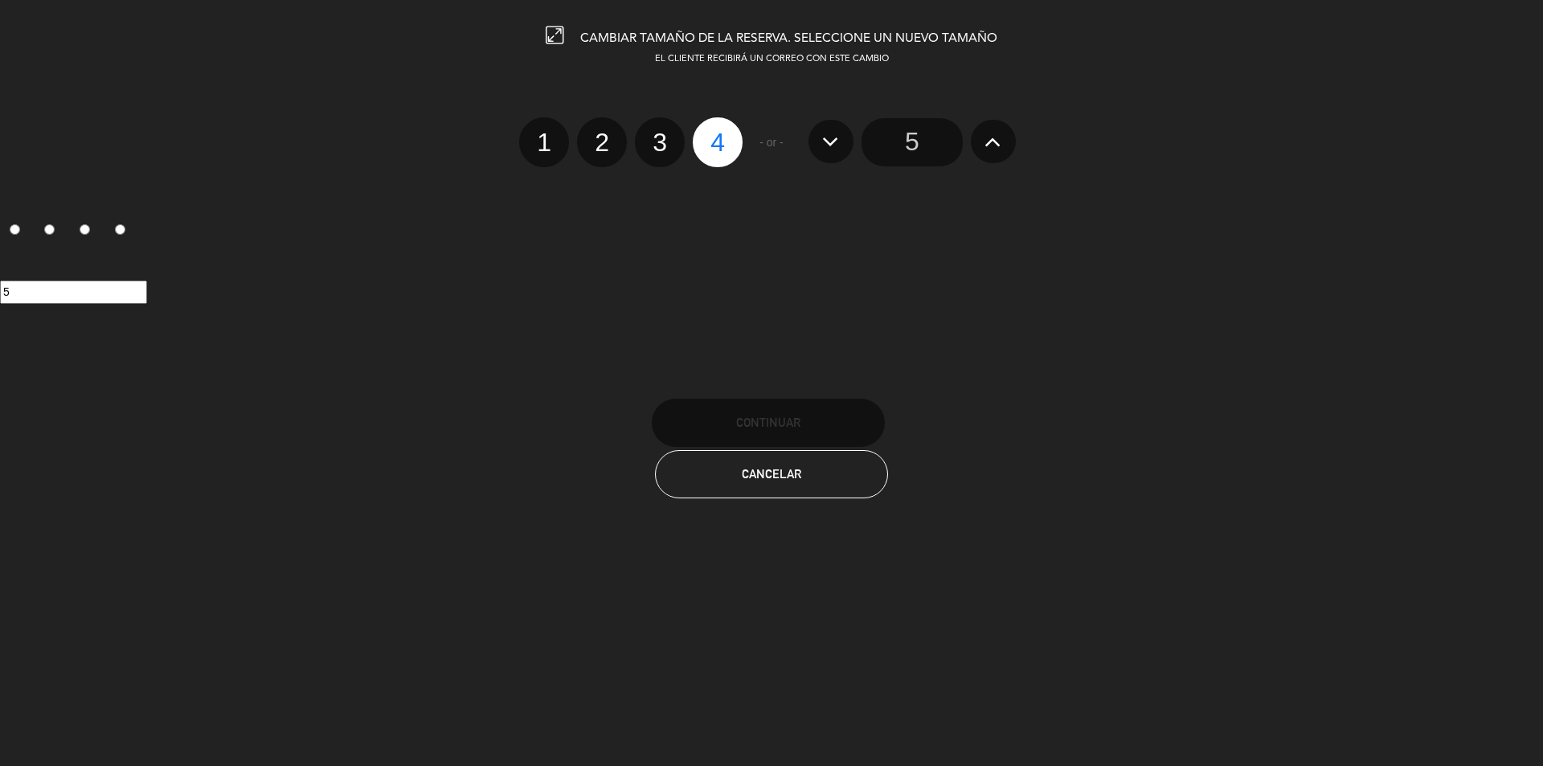
click at [910, 143] on input "5" at bounding box center [911, 142] width 101 height 48
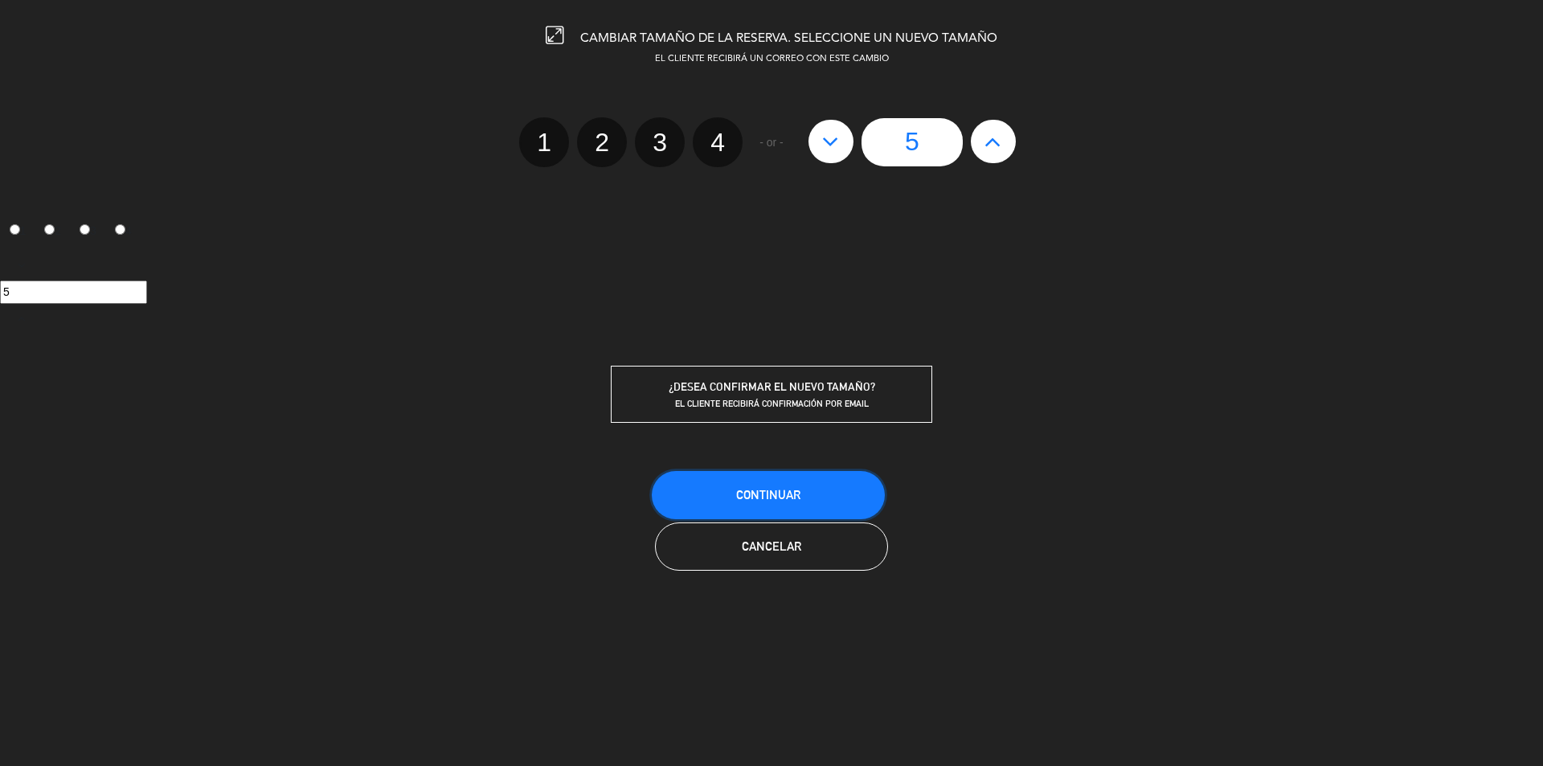
click at [771, 486] on button "Continuar" at bounding box center [768, 495] width 233 height 48
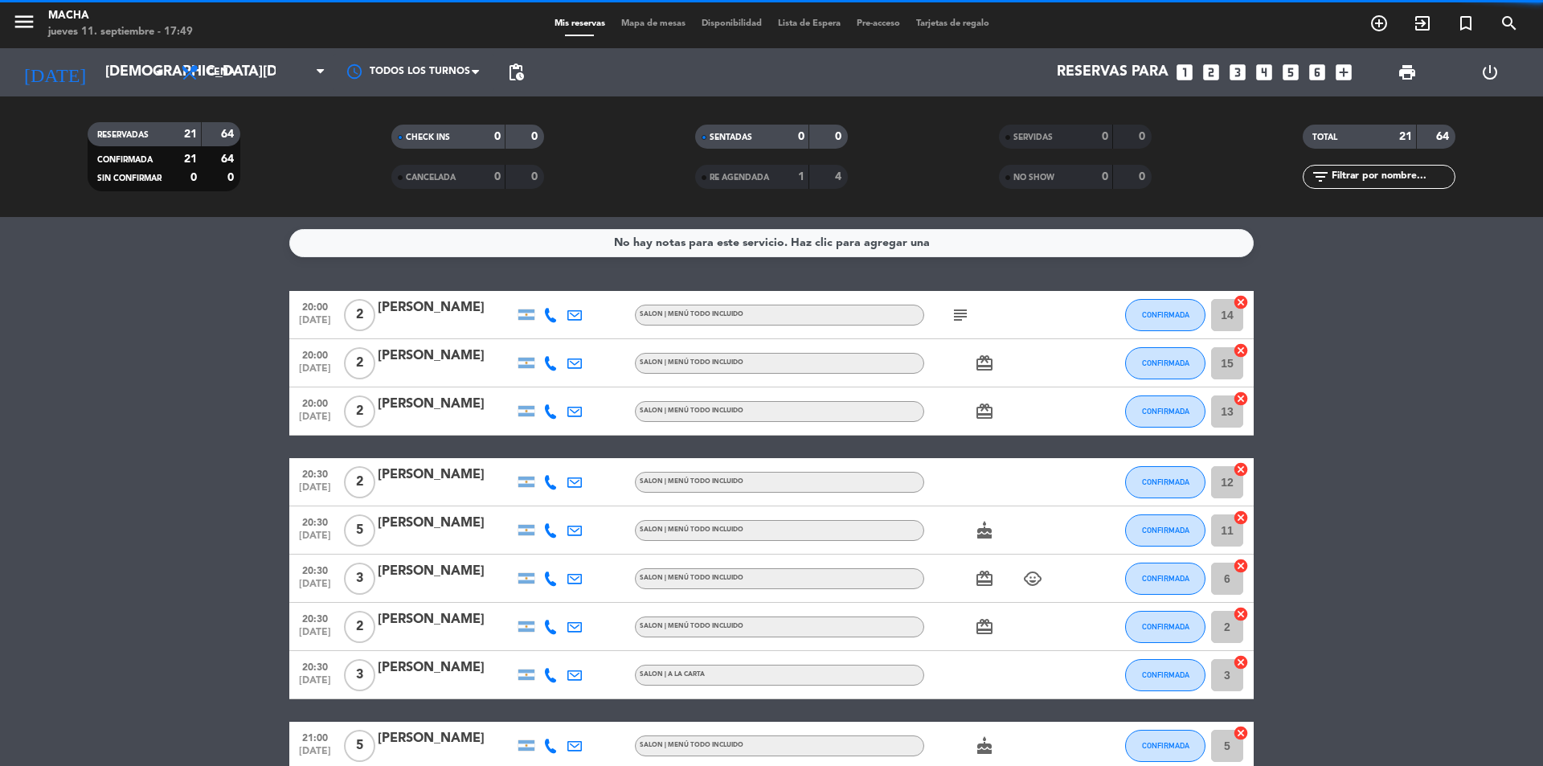
scroll to position [402, 0]
